Goal: Information Seeking & Learning: Learn about a topic

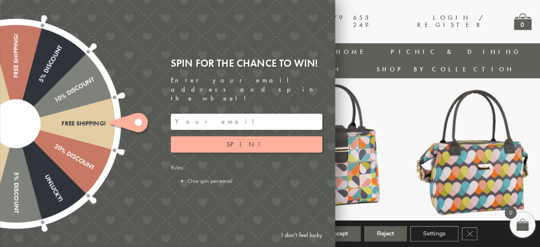
scroll to position [318, 0]
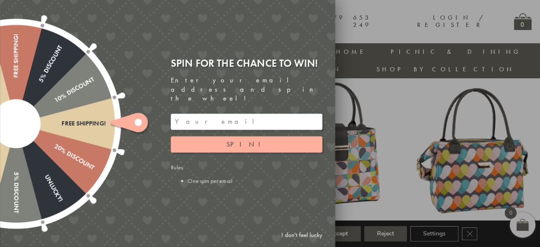
click at [307, 232] on link "I don't feel lucky" at bounding box center [302, 235] width 50 height 16
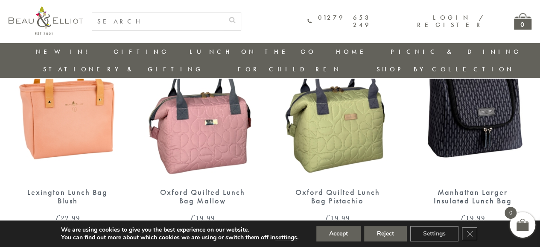
scroll to position [899, 0]
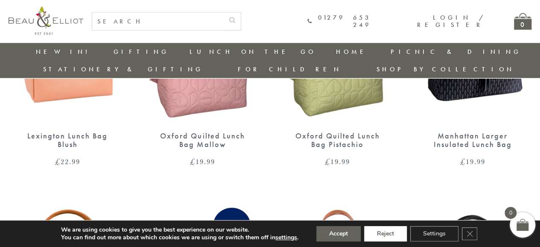
click at [372, 233] on button "Reject" at bounding box center [385, 233] width 43 height 15
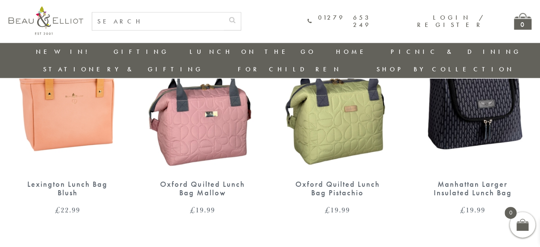
scroll to position [860, 0]
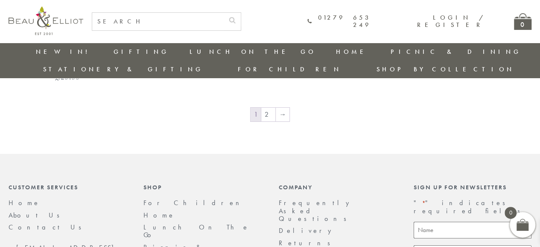
scroll to position [1473, 0]
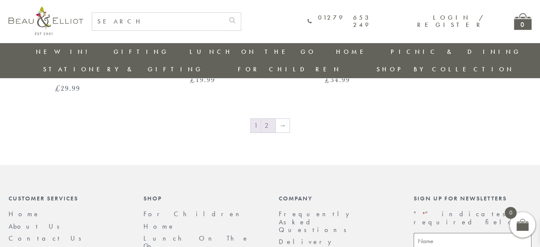
click at [269, 119] on link "2" at bounding box center [268, 126] width 14 height 14
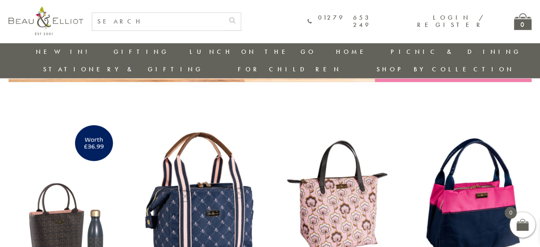
scroll to position [368, 0]
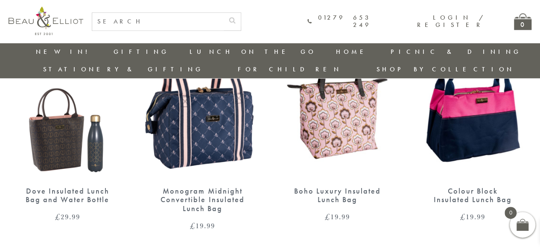
click at [316, 99] on img at bounding box center [338, 102] width 118 height 152
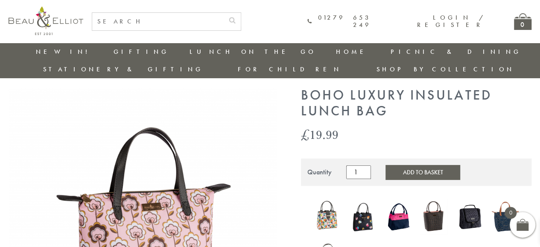
scroll to position [26, 0]
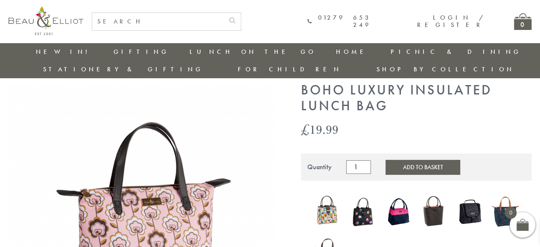
click at [357, 196] on img at bounding box center [363, 212] width 27 height 32
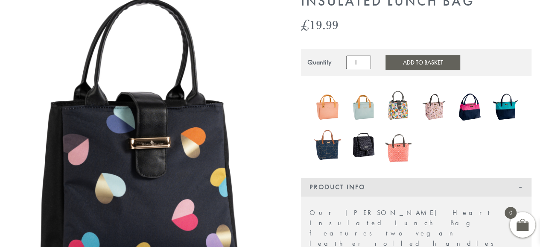
drag, startPoint x: 546, startPoint y: 23, endPoint x: 541, endPoint y: 64, distance: 40.5
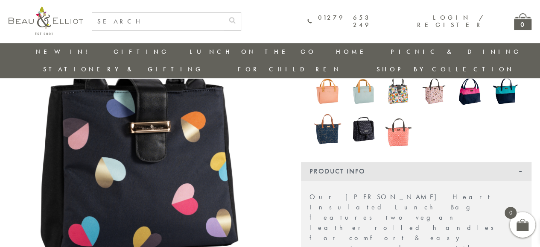
scroll to position [142, 0]
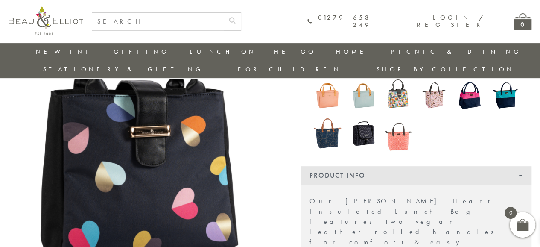
click at [430, 83] on img at bounding box center [433, 95] width 27 height 35
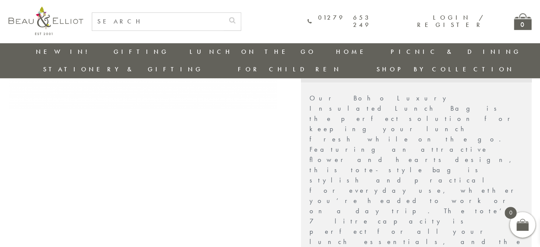
scroll to position [266, 0]
click at [531, 163] on div "Boho Luxury Insulated Lunch Bag £ 19.99 Quantity Boho Luxury Insulated Lunch Ba…" at bounding box center [416, 233] width 248 height 782
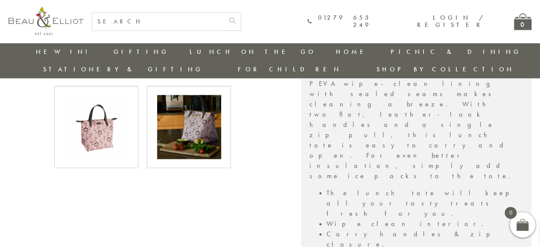
scroll to position [436, 0]
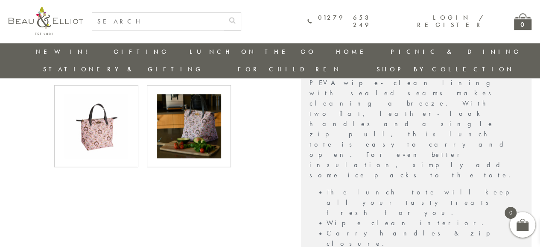
click at [216, 94] on img at bounding box center [189, 126] width 64 height 64
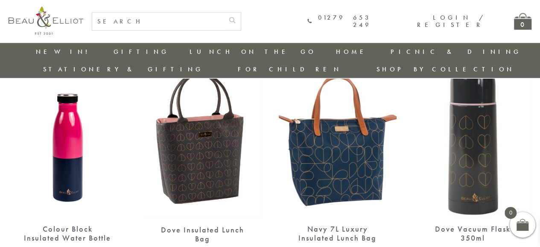
scroll to position [891, 0]
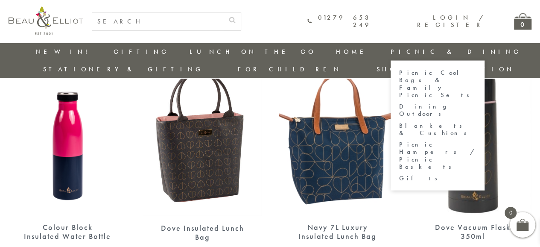
click at [399, 103] on link "Dining Outdoors" at bounding box center [437, 110] width 77 height 15
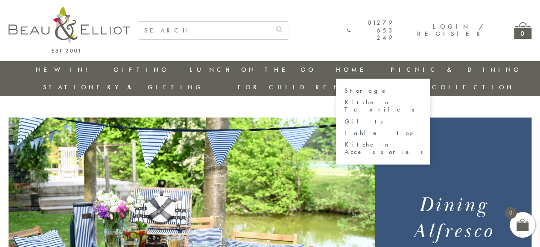
click at [344, 90] on link "Storage" at bounding box center [382, 90] width 77 height 7
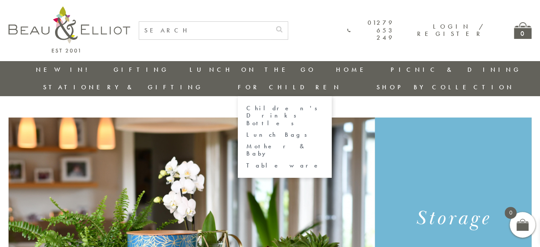
click at [323, 131] on link "Lunch Bags" at bounding box center [284, 134] width 77 height 7
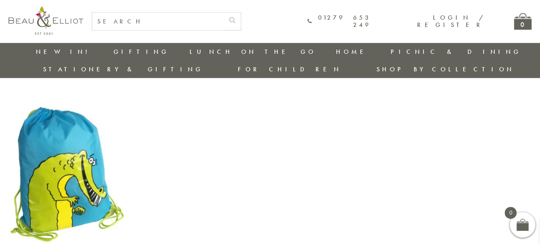
scroll to position [899, 0]
